Goal: Transaction & Acquisition: Purchase product/service

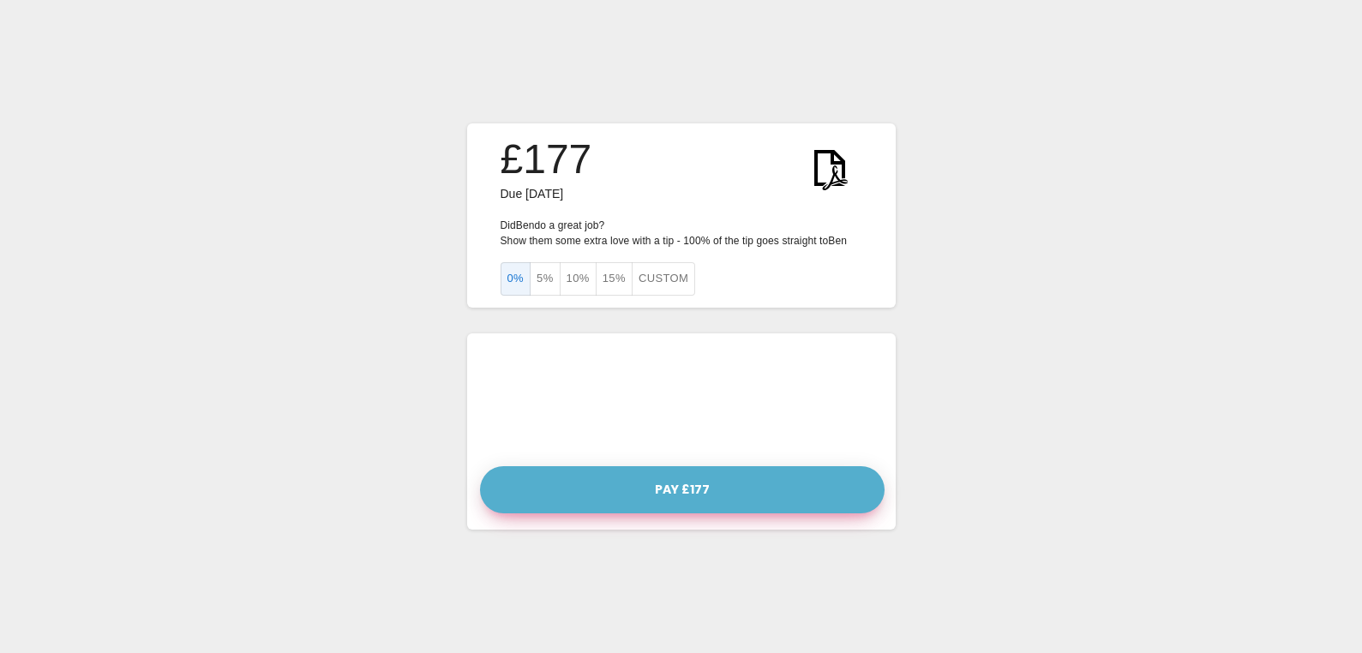
click at [681, 492] on button "Pay £177" at bounding box center [682, 489] width 404 height 47
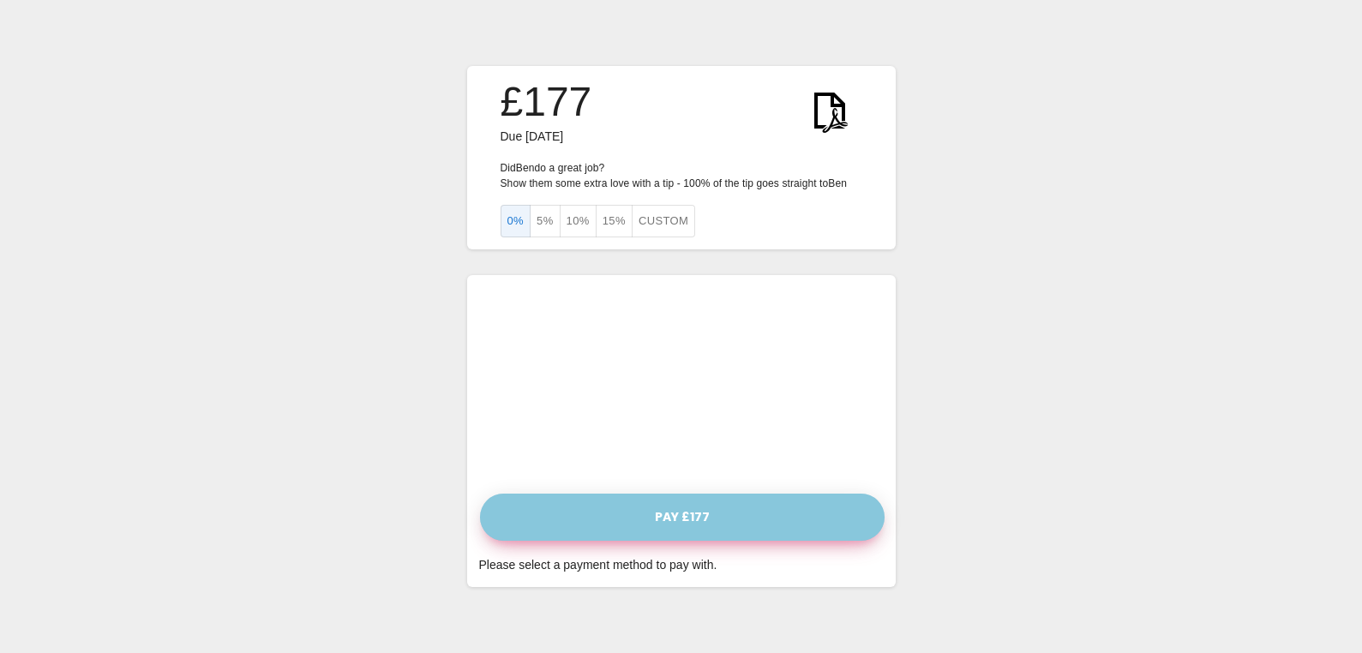
click at [673, 517] on button "Pay £177" at bounding box center [682, 517] width 404 height 47
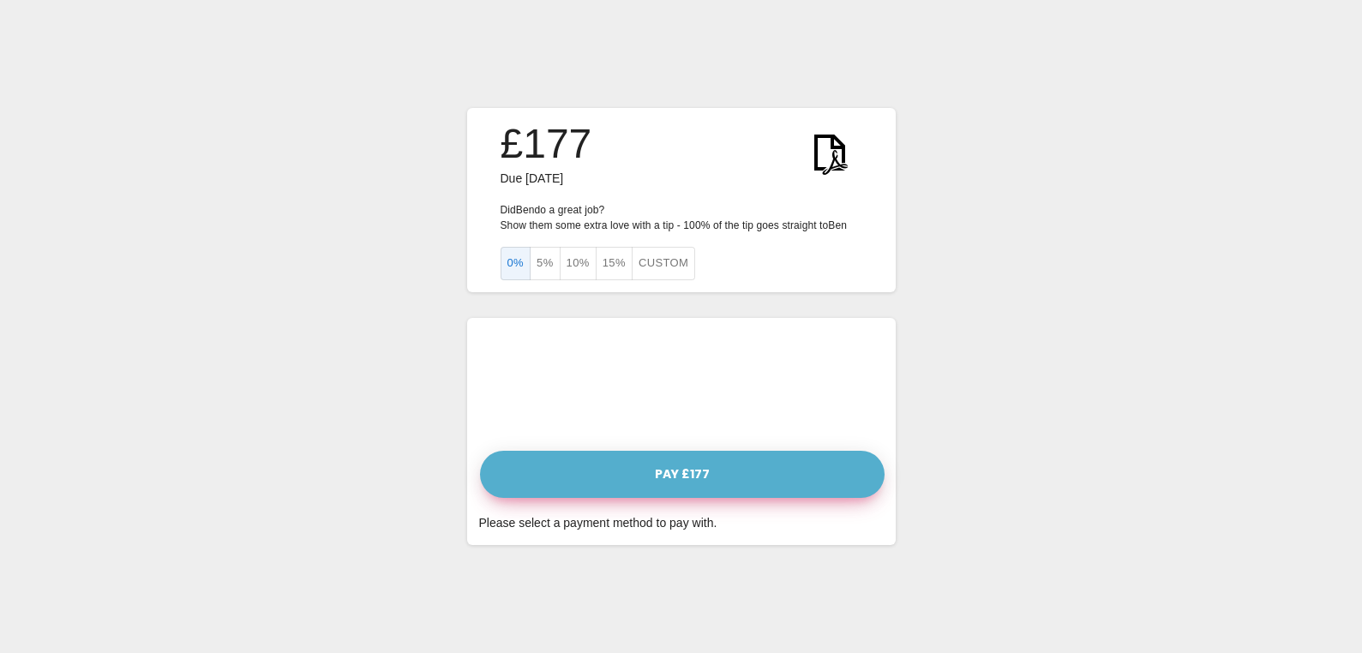
click at [661, 477] on button "Pay £177" at bounding box center [682, 474] width 404 height 47
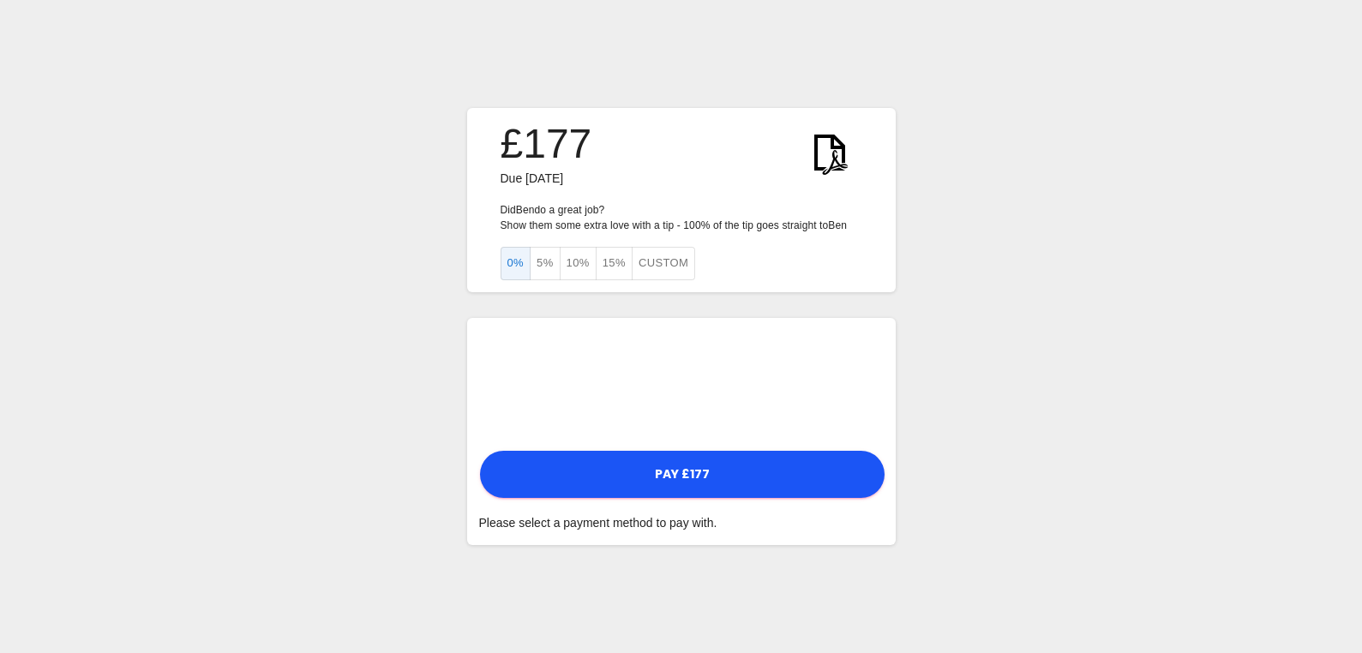
click at [465, 404] on div "£177 Due 18 September 2025 Did Ben do a great job? Show them some extra love wi…" at bounding box center [681, 326] width 1362 height 653
